Goal: Transaction & Acquisition: Purchase product/service

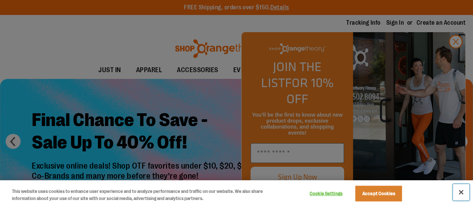
click at [461, 190] on button "Close" at bounding box center [461, 192] width 16 height 16
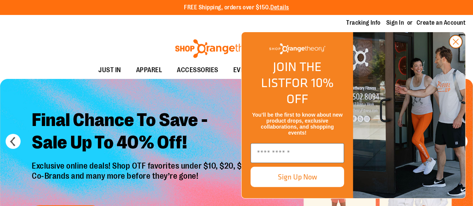
click at [457, 48] on circle "Close dialog" at bounding box center [455, 42] width 12 height 12
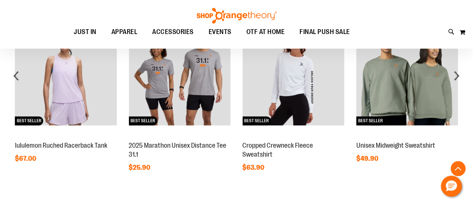
scroll to position [560, 0]
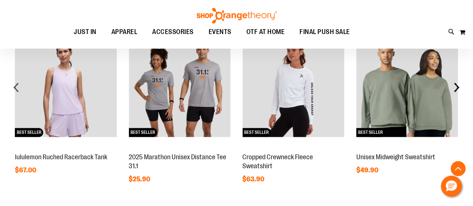
click at [458, 85] on div "next" at bounding box center [456, 87] width 15 height 15
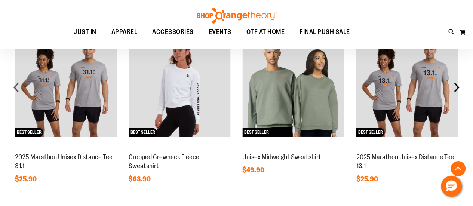
click at [458, 85] on div "next" at bounding box center [456, 87] width 15 height 15
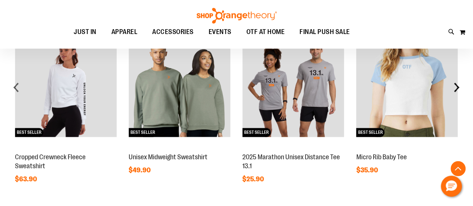
click at [458, 85] on div "next" at bounding box center [456, 87] width 15 height 15
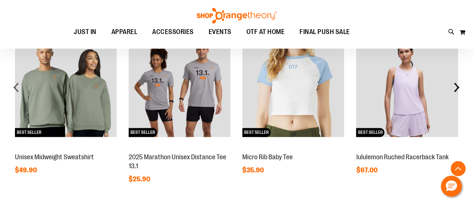
click at [458, 85] on div "next" at bounding box center [456, 87] width 15 height 15
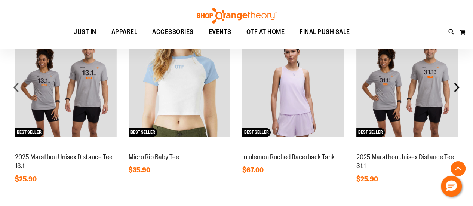
click at [458, 85] on div "next" at bounding box center [456, 87] width 15 height 15
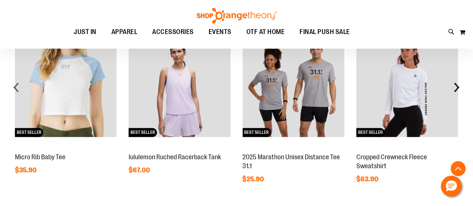
click at [455, 86] on div "next" at bounding box center [456, 87] width 15 height 15
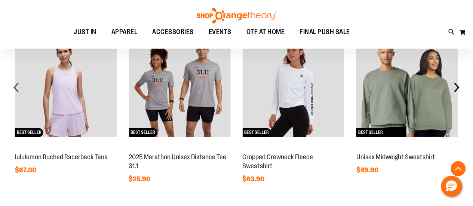
click at [455, 86] on div "next" at bounding box center [456, 87] width 15 height 15
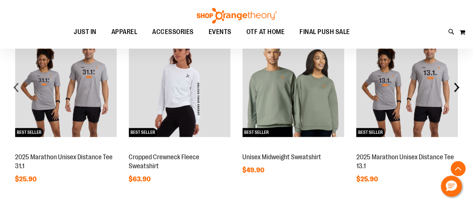
click at [455, 86] on div "next" at bounding box center [456, 87] width 15 height 15
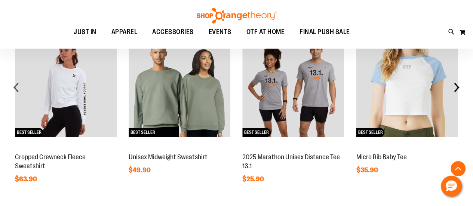
click at [455, 86] on div "next" at bounding box center [456, 87] width 15 height 15
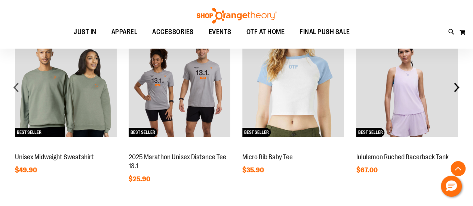
click at [455, 86] on div "next" at bounding box center [456, 87] width 15 height 15
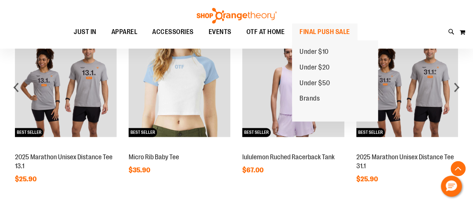
click at [317, 34] on span "FINAL PUSH SALE" at bounding box center [324, 32] width 50 height 17
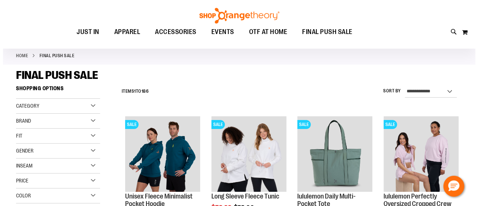
scroll to position [75, 0]
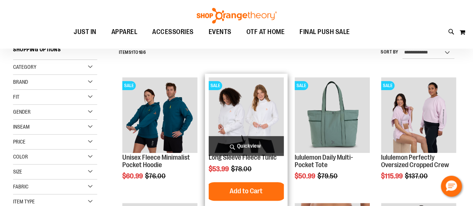
click at [231, 147] on span "Quickview" at bounding box center [246, 146] width 75 height 20
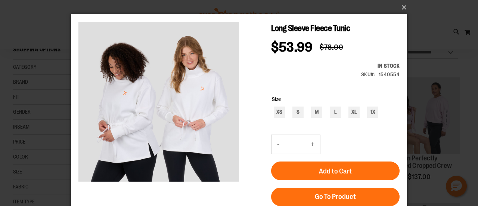
scroll to position [0, 0]
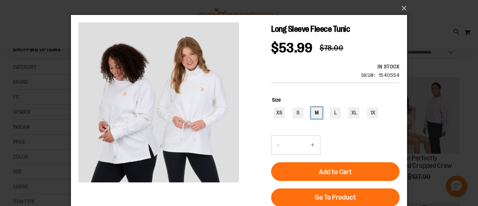
click at [315, 117] on div "M" at bounding box center [316, 112] width 11 height 11
type input "***"
click at [407, 9] on button "×" at bounding box center [241, 8] width 336 height 16
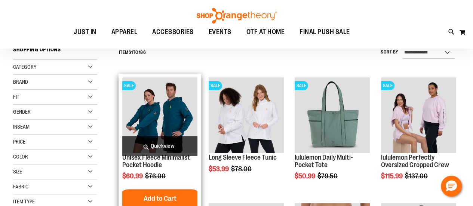
click at [157, 141] on span "Quickview" at bounding box center [159, 146] width 75 height 20
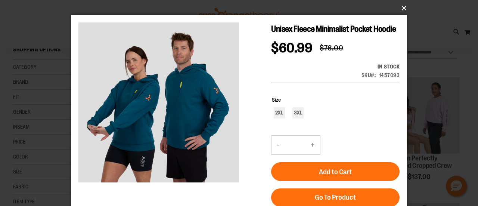
click at [402, 9] on button "×" at bounding box center [241, 8] width 336 height 16
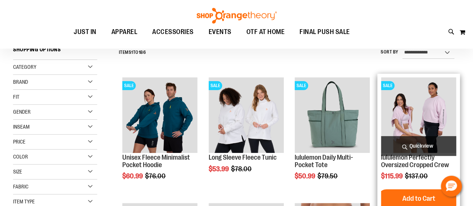
click at [406, 141] on span "Quickview" at bounding box center [418, 146] width 75 height 20
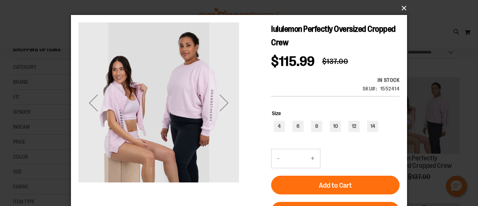
click at [403, 10] on button "×" at bounding box center [241, 8] width 336 height 16
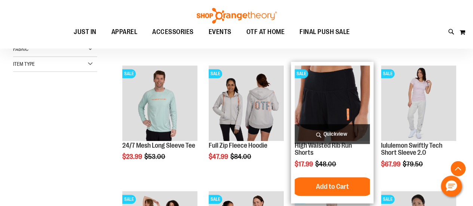
scroll to position [224, 0]
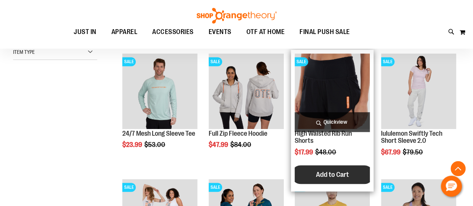
click at [321, 174] on span "Add to Cart" at bounding box center [332, 174] width 33 height 8
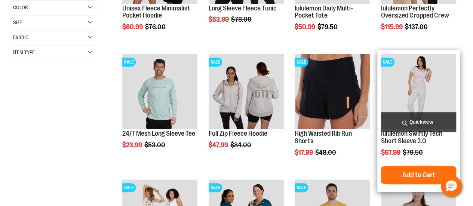
scroll to position [224, 0]
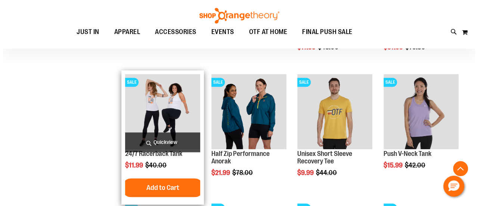
scroll to position [336, 0]
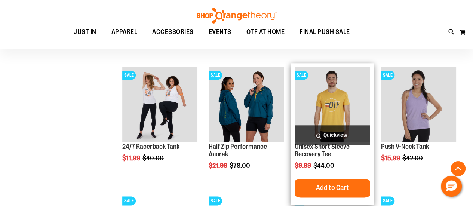
click at [327, 136] on span "Quickview" at bounding box center [332, 135] width 75 height 20
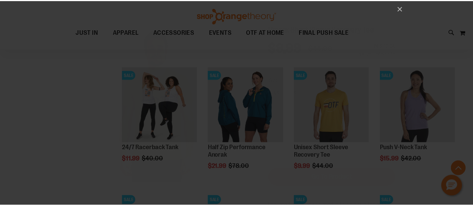
scroll to position [0, 0]
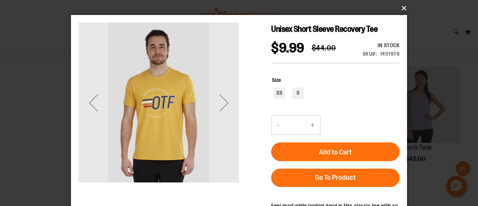
click at [406, 6] on button "×" at bounding box center [241, 8] width 336 height 16
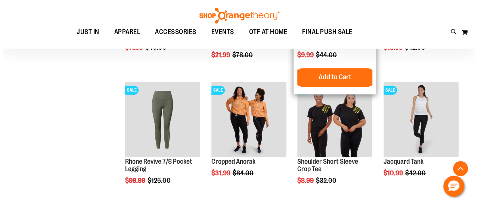
scroll to position [449, 0]
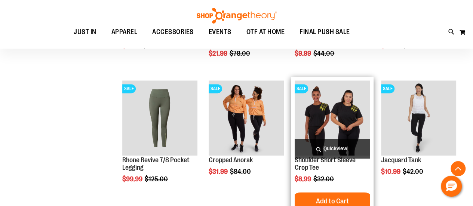
click at [342, 149] on span "Quickview" at bounding box center [332, 149] width 75 height 20
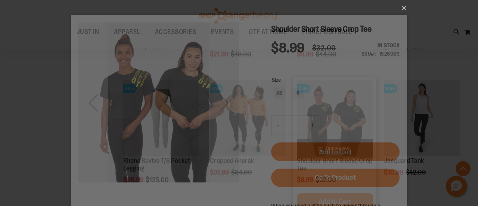
scroll to position [0, 0]
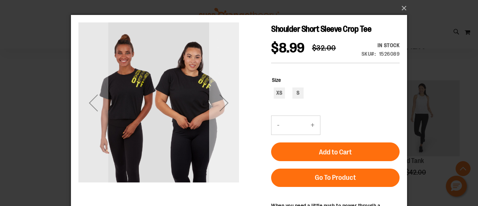
click at [227, 106] on div "Next" at bounding box center [224, 103] width 30 height 30
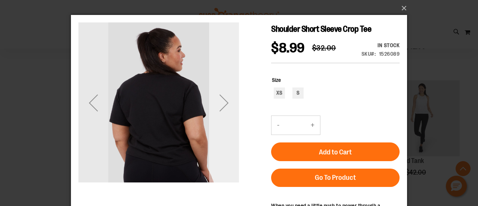
click at [227, 106] on div "Next" at bounding box center [224, 103] width 30 height 30
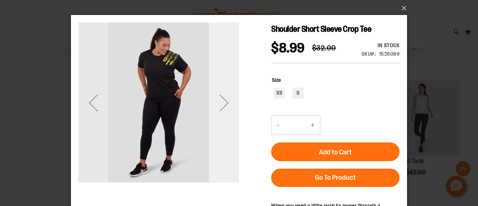
click at [227, 106] on div "Next" at bounding box center [224, 103] width 30 height 30
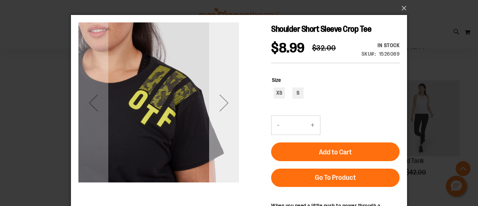
click at [227, 106] on div "Next" at bounding box center [224, 103] width 30 height 30
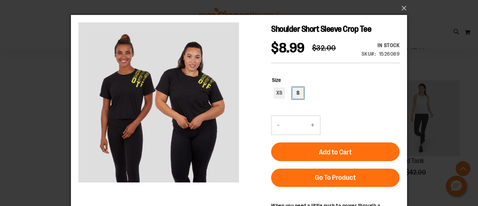
click at [299, 94] on div "S" at bounding box center [298, 92] width 11 height 11
type input "***"
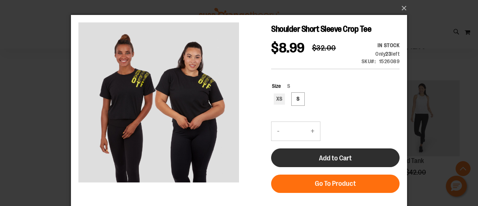
click at [305, 152] on button "Add to Cart" at bounding box center [335, 157] width 129 height 19
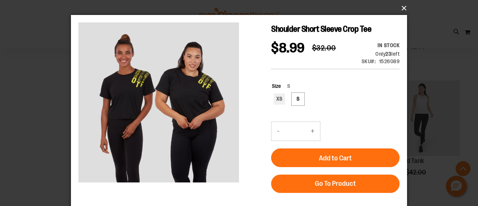
click at [404, 6] on button "×" at bounding box center [241, 8] width 336 height 16
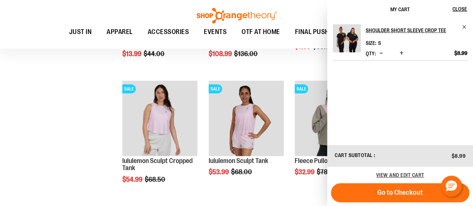
scroll to position [825, 0]
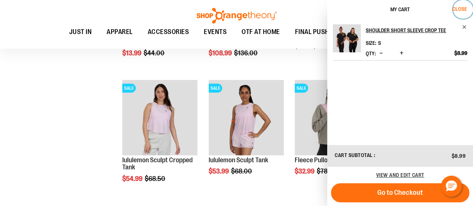
click at [465, 9] on span "Close" at bounding box center [459, 9] width 15 height 6
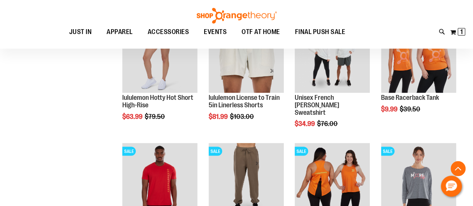
scroll to position [676, 0]
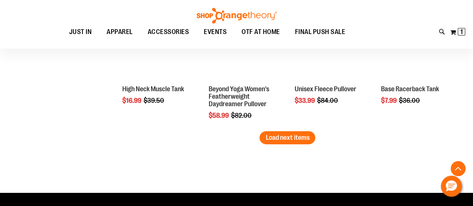
scroll to position [1162, 0]
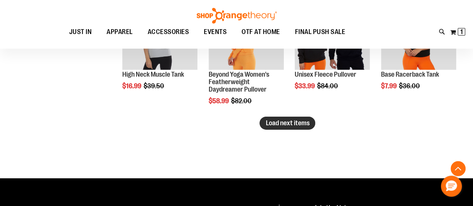
click at [290, 120] on span "Load next items" at bounding box center [287, 122] width 44 height 7
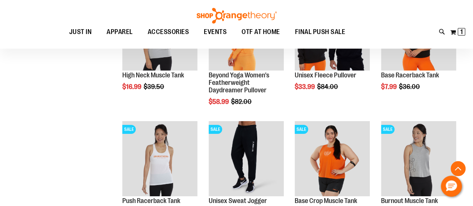
scroll to position [1162, 0]
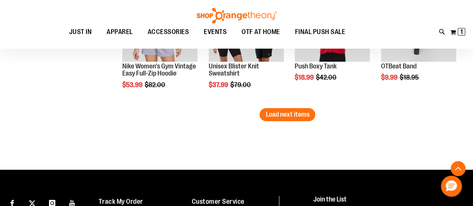
scroll to position [1536, 0]
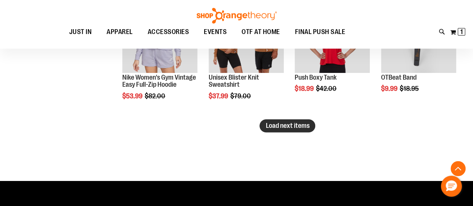
click at [304, 123] on span "Load next items" at bounding box center [287, 125] width 44 height 7
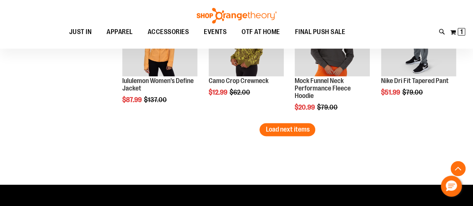
scroll to position [1909, 0]
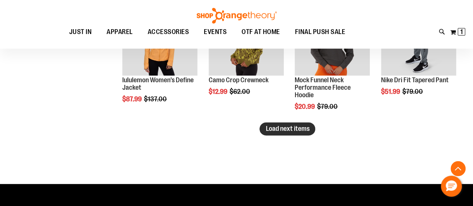
click at [311, 131] on button "Load next items" at bounding box center [287, 128] width 56 height 13
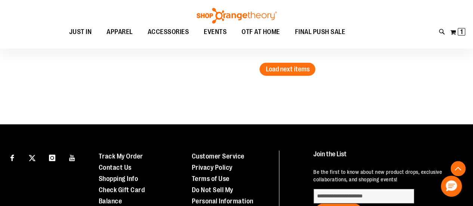
scroll to position [2283, 0]
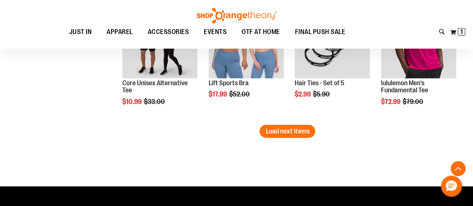
click at [278, 132] on span "Load next items" at bounding box center [287, 130] width 44 height 7
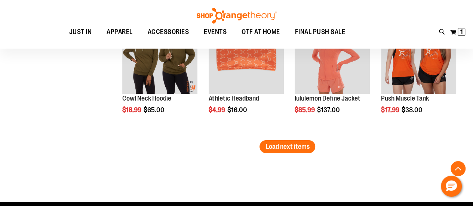
scroll to position [2657, 0]
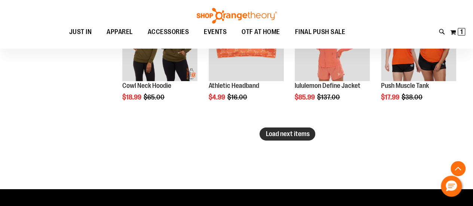
click at [276, 130] on span "Load next items" at bounding box center [287, 133] width 44 height 7
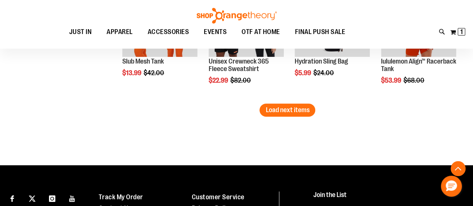
scroll to position [3068, 0]
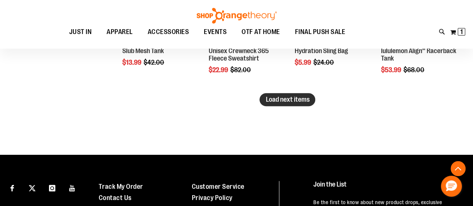
click at [304, 104] on button "Load next items" at bounding box center [287, 99] width 56 height 13
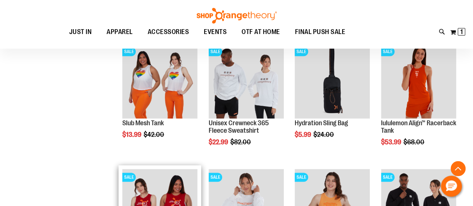
scroll to position [2993, 0]
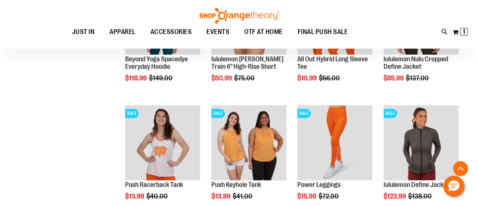
scroll to position [3330, 0]
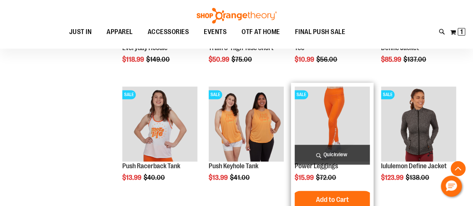
click at [320, 150] on span "Quickview" at bounding box center [332, 155] width 75 height 20
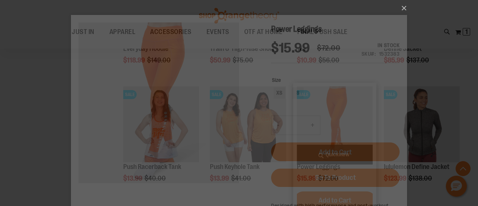
scroll to position [0, 0]
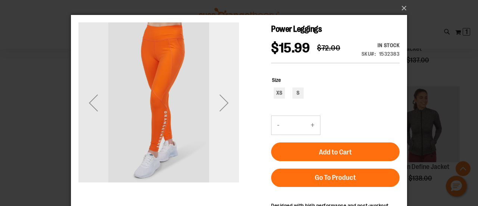
click at [221, 105] on div "Next" at bounding box center [224, 103] width 30 height 30
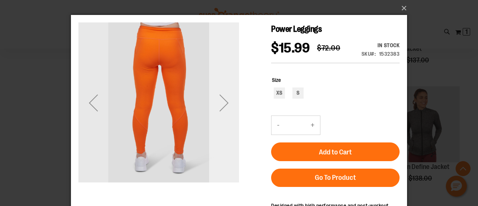
click at [221, 105] on div "Next" at bounding box center [224, 103] width 30 height 30
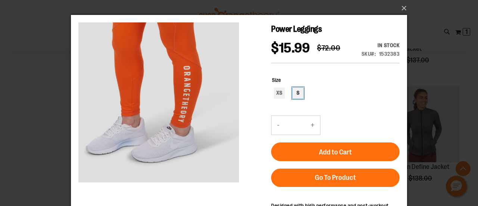
click at [296, 93] on div "S" at bounding box center [298, 92] width 11 height 11
type input "***"
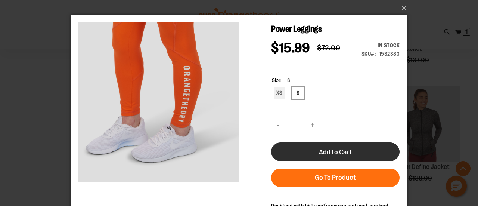
click at [328, 148] on button "Add to Cart" at bounding box center [335, 151] width 129 height 19
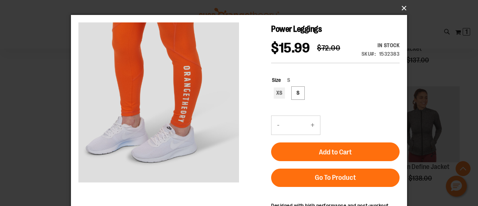
drag, startPoint x: 404, startPoint y: 7, endPoint x: 361, endPoint y: 59, distance: 67.2
click at [404, 7] on button "×" at bounding box center [241, 8] width 336 height 16
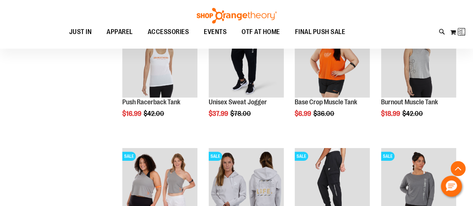
scroll to position [10, 0]
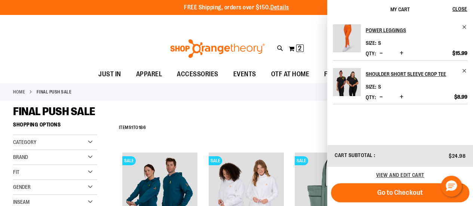
click at [301, 119] on div "**********" at bounding box center [287, 127] width 345 height 19
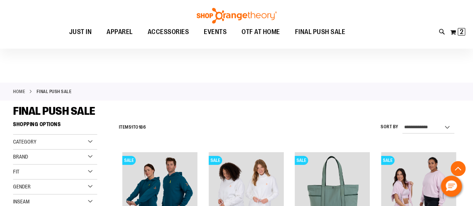
scroll to position [3481, 0]
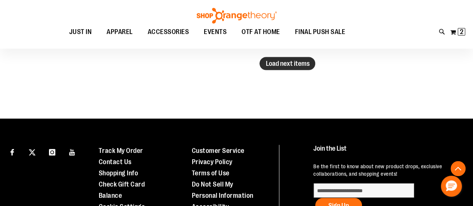
click at [290, 68] on button "Load next items" at bounding box center [287, 63] width 56 height 13
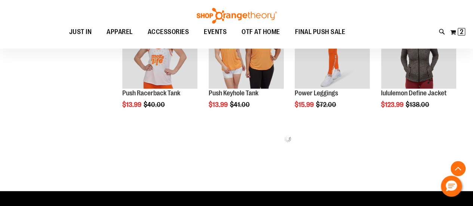
scroll to position [3331, 0]
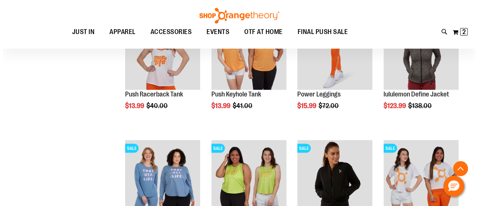
scroll to position [3443, 0]
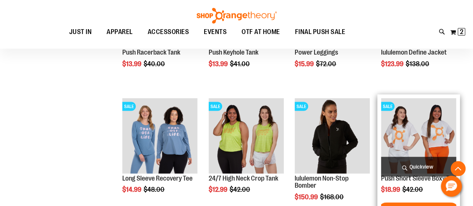
click at [397, 160] on span "Quickview" at bounding box center [418, 167] width 75 height 20
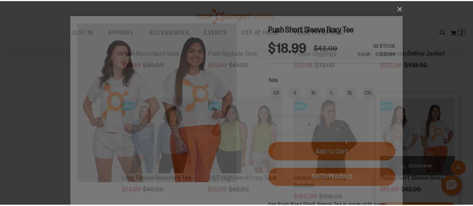
scroll to position [0, 0]
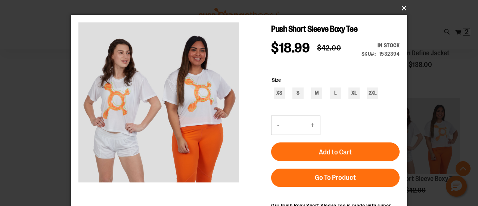
click at [404, 10] on button "×" at bounding box center [241, 8] width 336 height 16
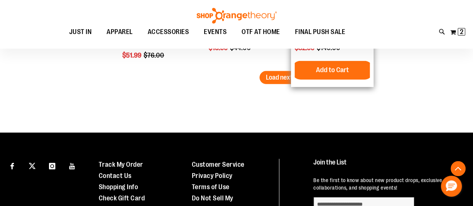
scroll to position [3855, 0]
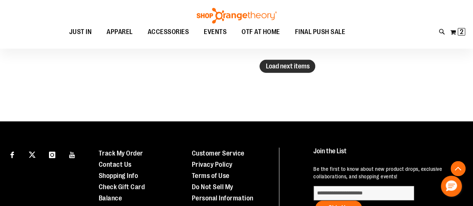
click at [286, 69] on span "Load next items" at bounding box center [287, 65] width 44 height 7
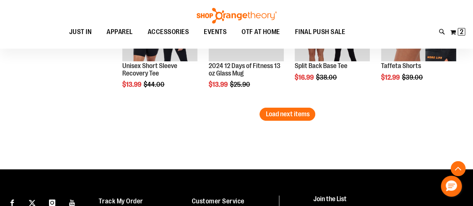
scroll to position [4191, 0]
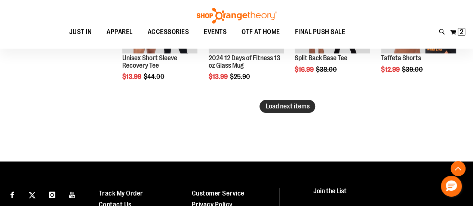
click at [268, 104] on span "Load next items" at bounding box center [287, 105] width 44 height 7
